Goal: Task Accomplishment & Management: Manage account settings

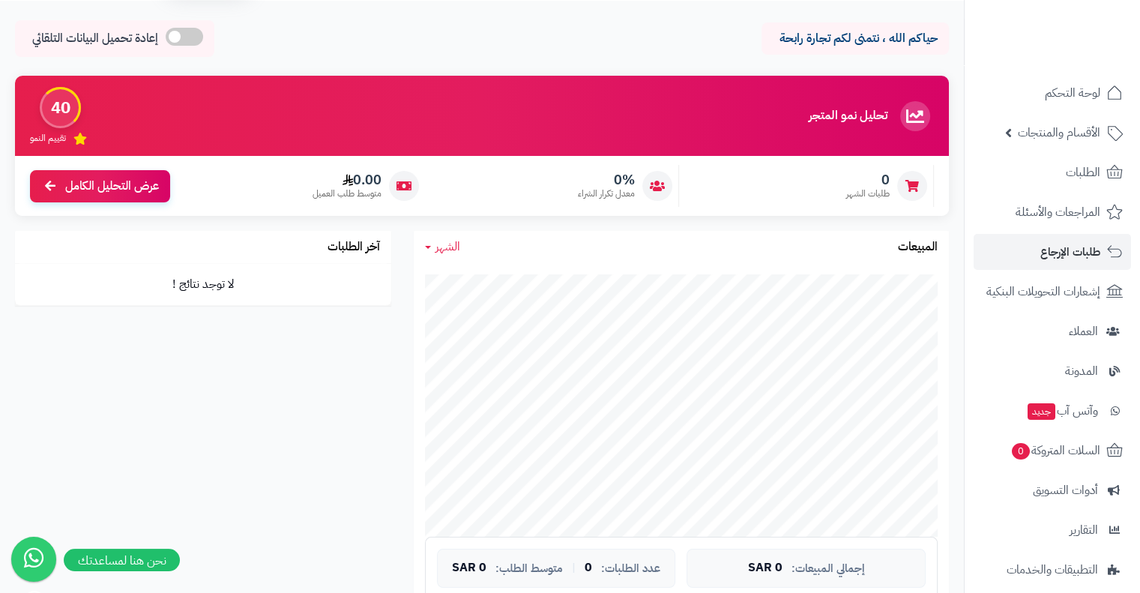
scroll to position [132, 0]
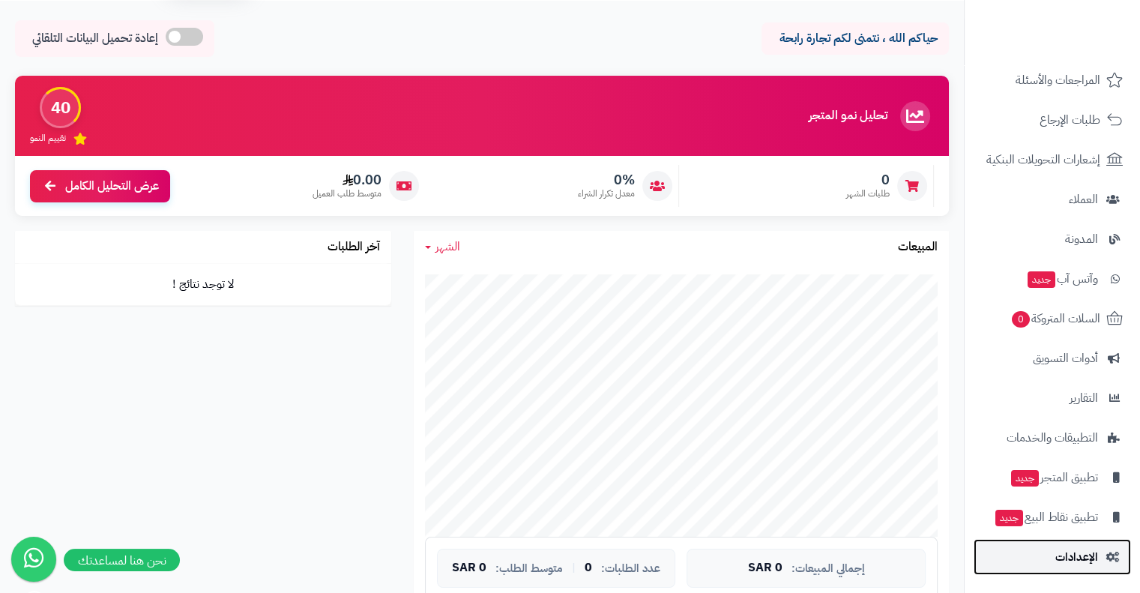
click at [1101, 542] on link "الإعدادات" at bounding box center [1052, 557] width 157 height 36
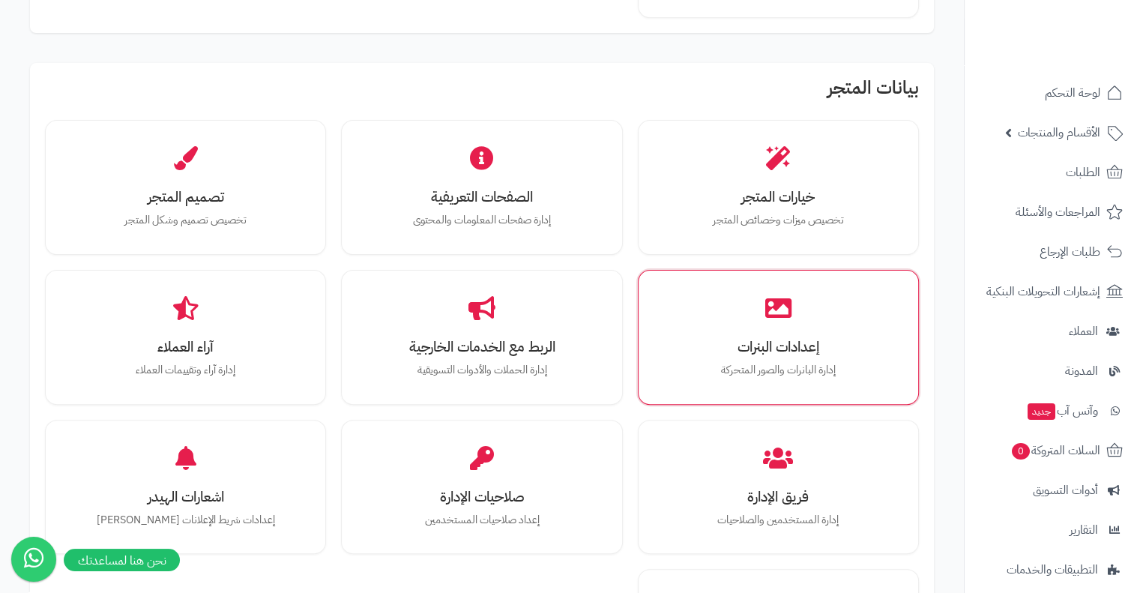
scroll to position [403, 0]
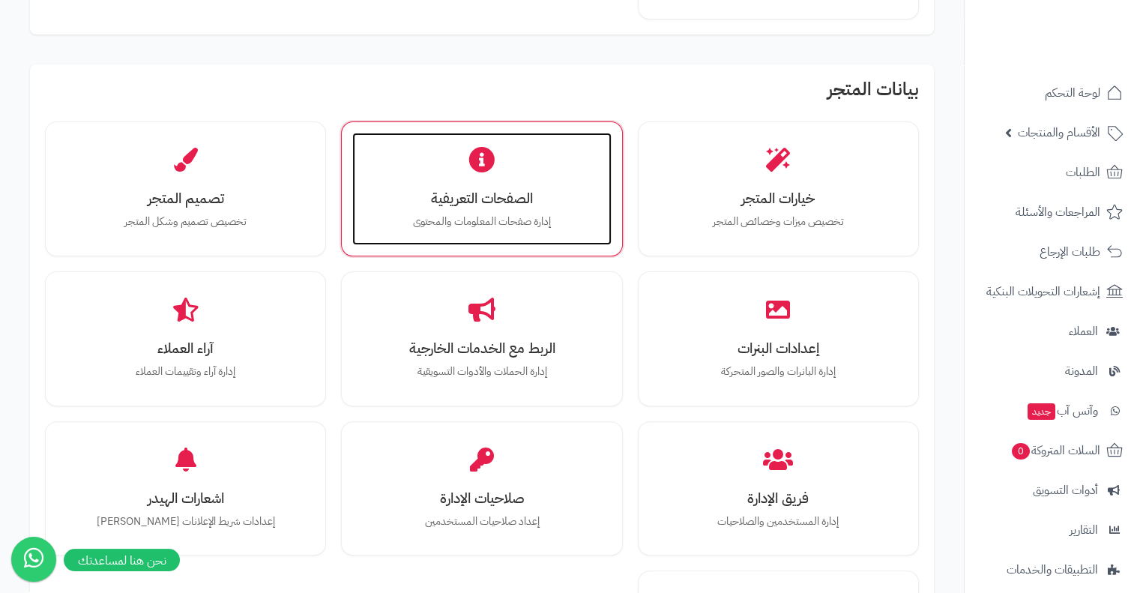
click at [509, 190] on h3 "الصفحات التعريفية" at bounding box center [481, 198] width 229 height 16
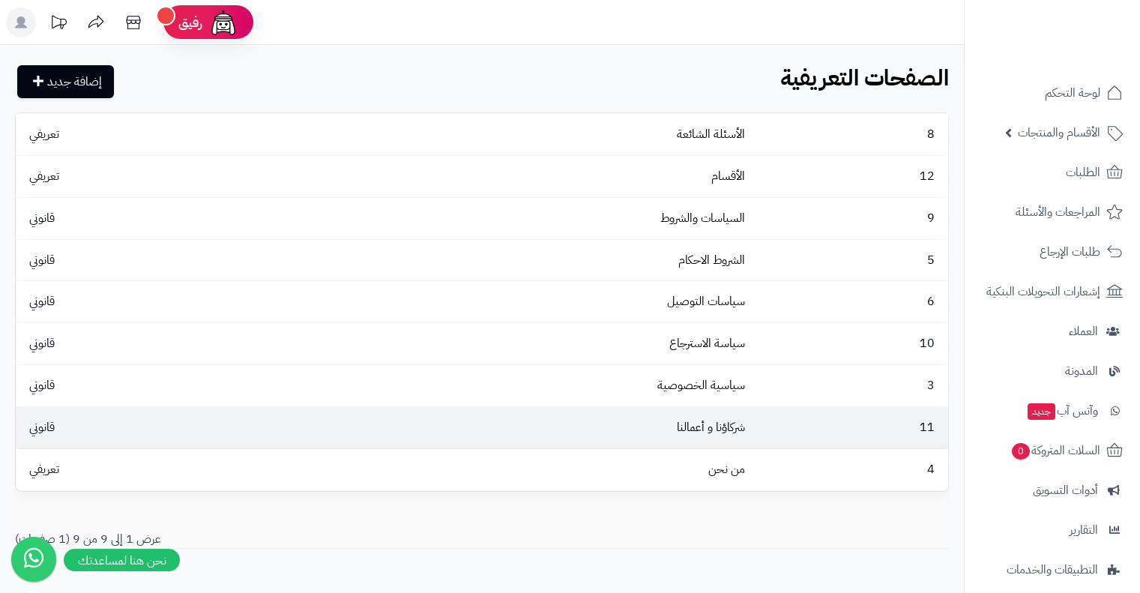
click at [553, 428] on td "شركاؤنا و أعمالنا" at bounding box center [517, 427] width 468 height 41
click at [462, 433] on td "شركاؤنا و أعمالنا" at bounding box center [517, 427] width 468 height 41
click at [724, 431] on link "شركاؤنا و أعمالنا" at bounding box center [711, 427] width 68 height 18
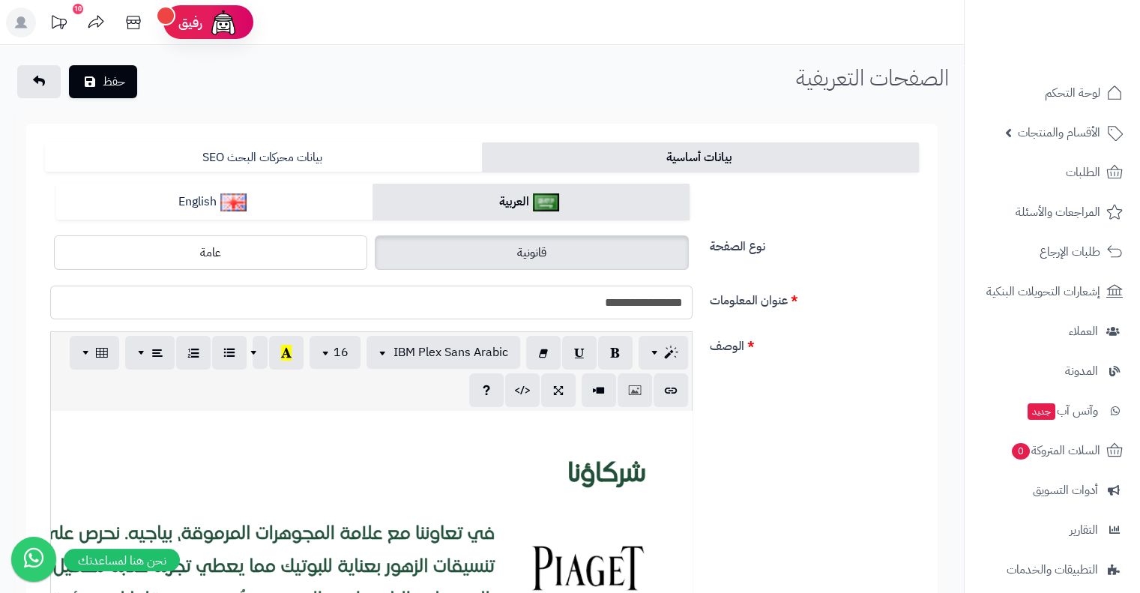
drag, startPoint x: 601, startPoint y: 299, endPoint x: 831, endPoint y: 302, distance: 230.2
click at [831, 302] on div "**********" at bounding box center [482, 309] width 886 height 46
type input "*"
type input "*******"
click at [93, 88] on button "حفظ" at bounding box center [103, 80] width 68 height 33
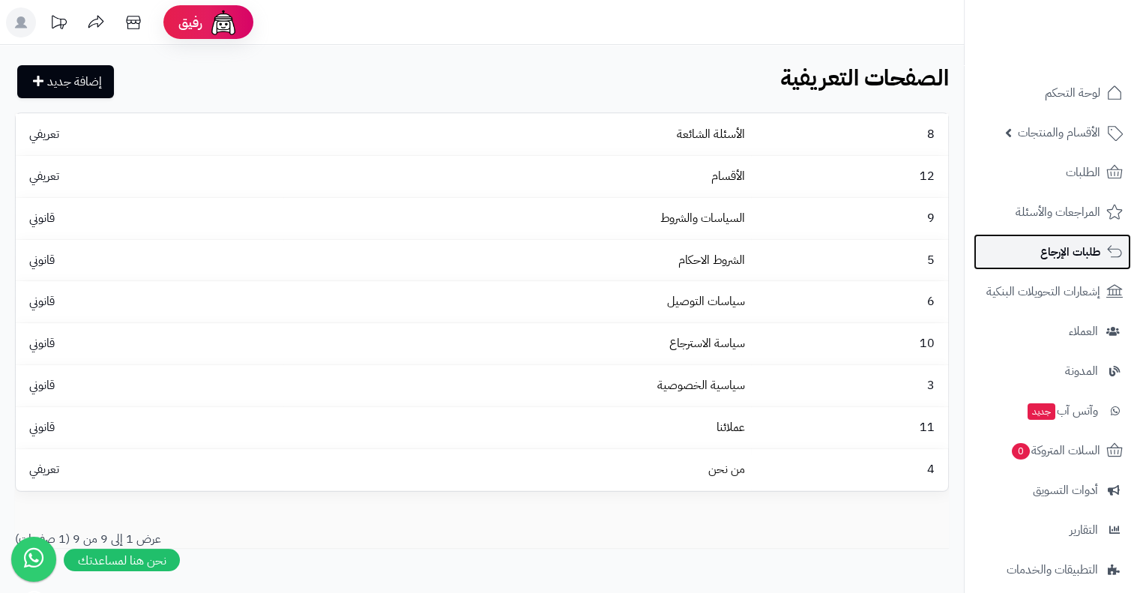
click at [987, 263] on link "طلبات الإرجاع" at bounding box center [1052, 252] width 157 height 36
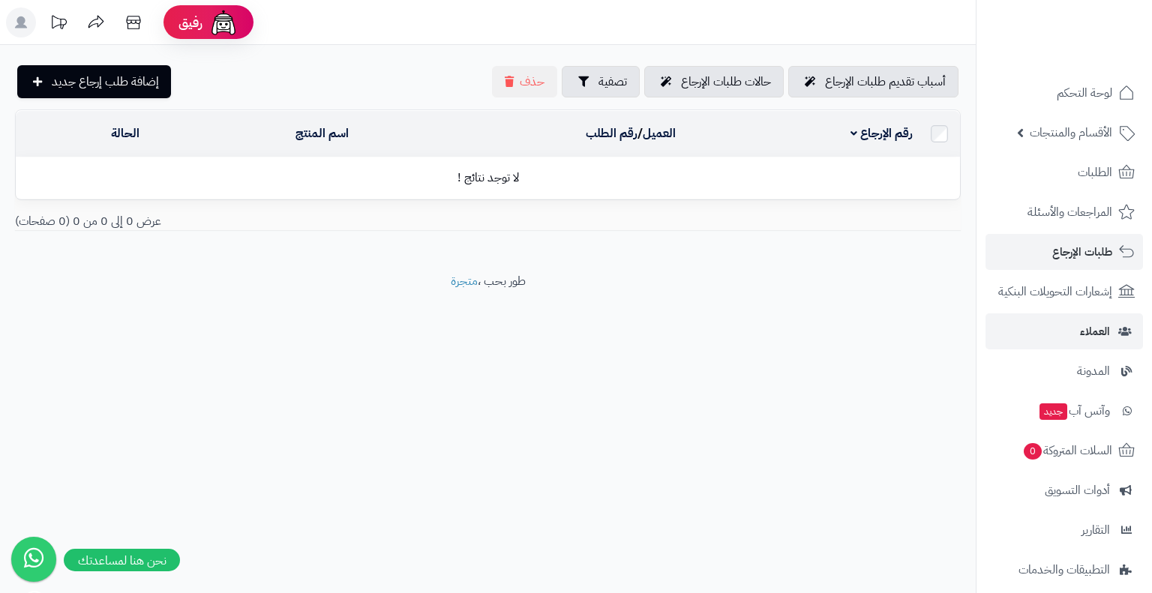
scroll to position [132, 0]
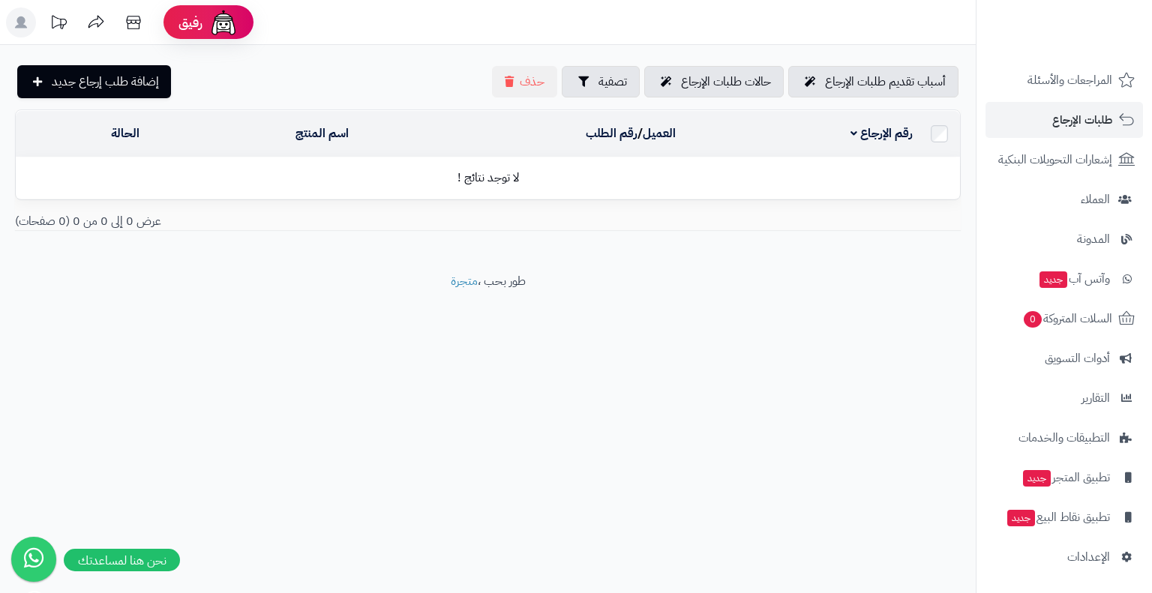
click at [1086, 535] on ul "لوحة التحكم الأقسام والمنتجات المنتجات الأقسام الماركات مواصفات المنتجات مواصفا…" at bounding box center [1063, 259] width 175 height 632
click at [1092, 556] on span "الإعدادات" at bounding box center [1088, 557] width 43 height 21
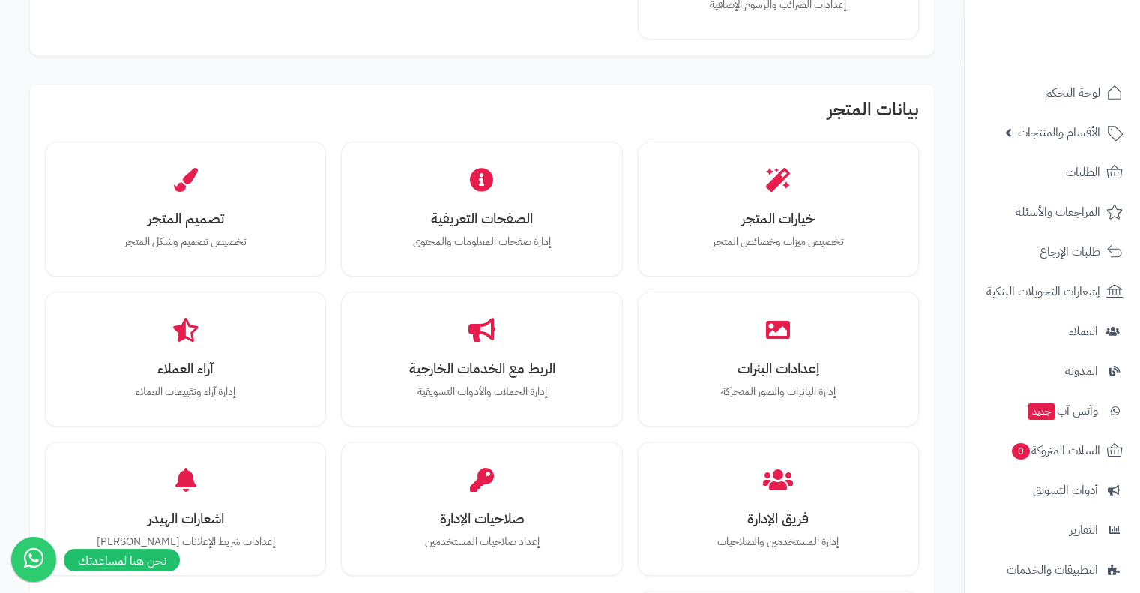
scroll to position [456, 0]
